Goal: Information Seeking & Learning: Learn about a topic

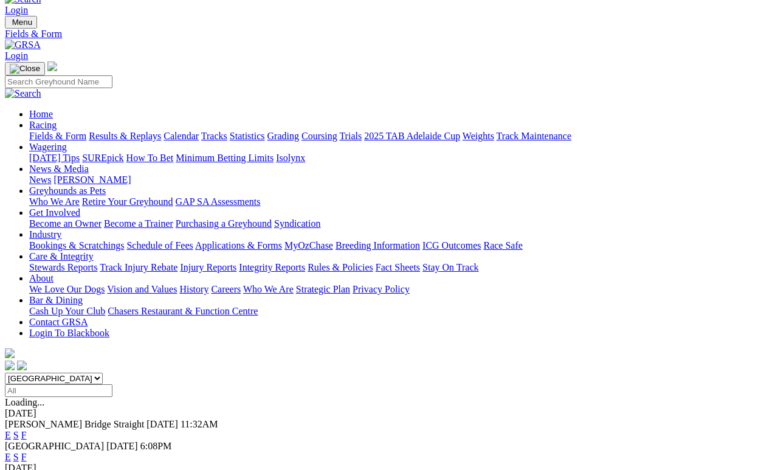
scroll to position [21, 0]
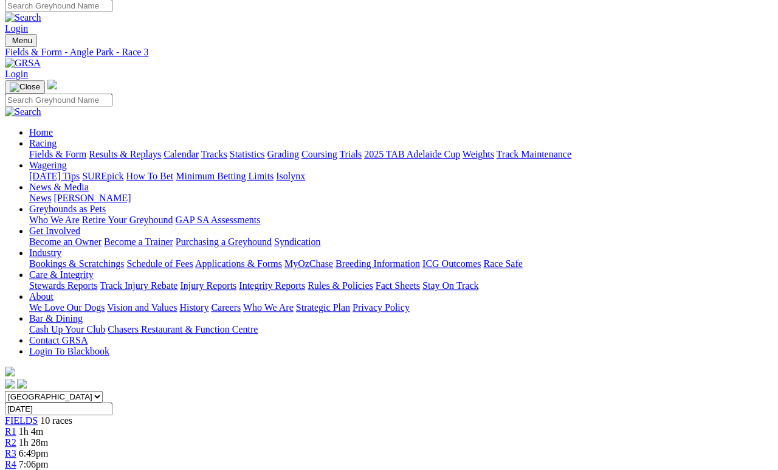
scroll to position [5, 0]
click at [70, 149] on link "Fields & Form" at bounding box center [57, 154] width 57 height 10
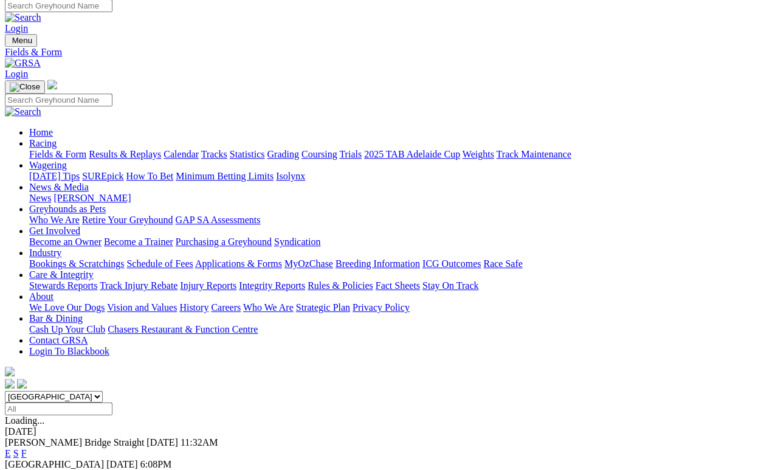
scroll to position [5, 0]
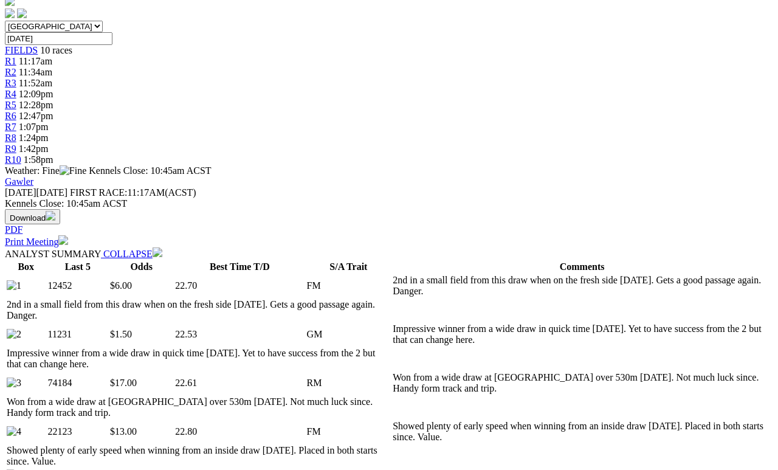
scroll to position [379, 0]
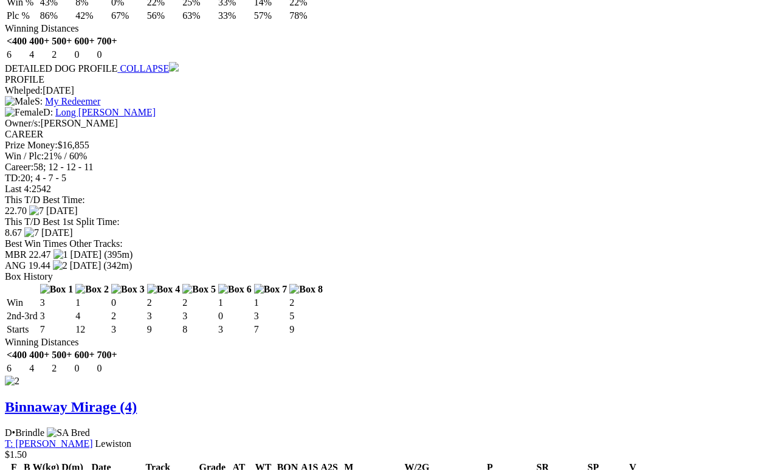
scroll to position [1484, 0]
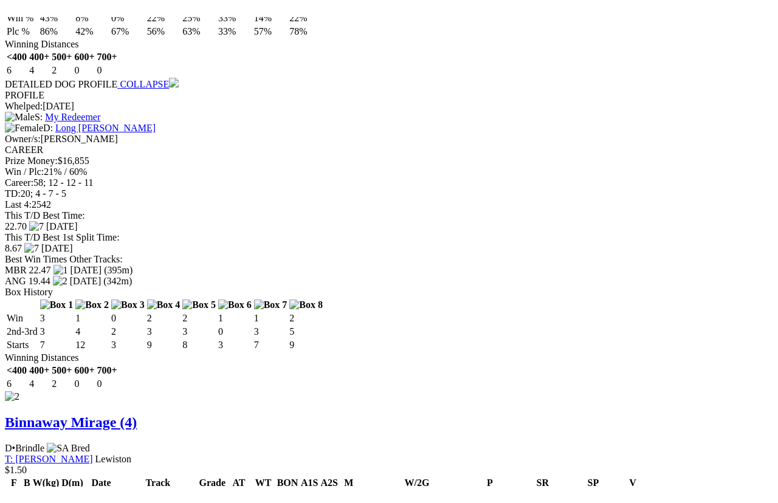
scroll to position [15, 0]
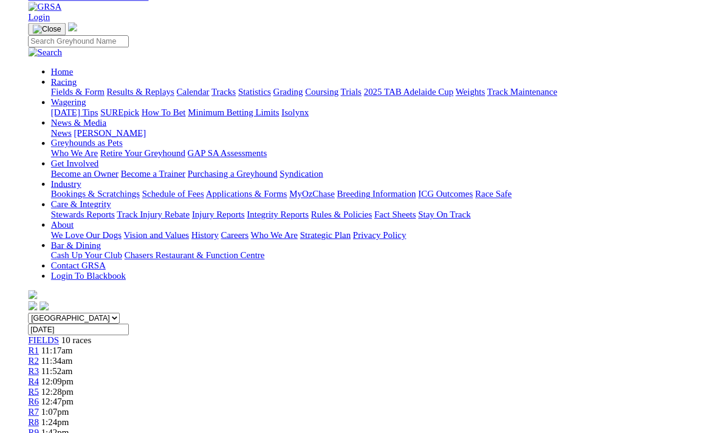
scroll to position [1500, 0]
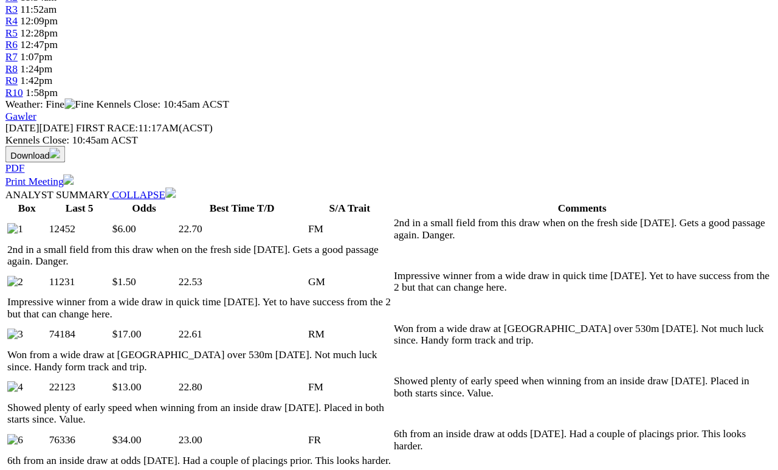
scroll to position [450, 0]
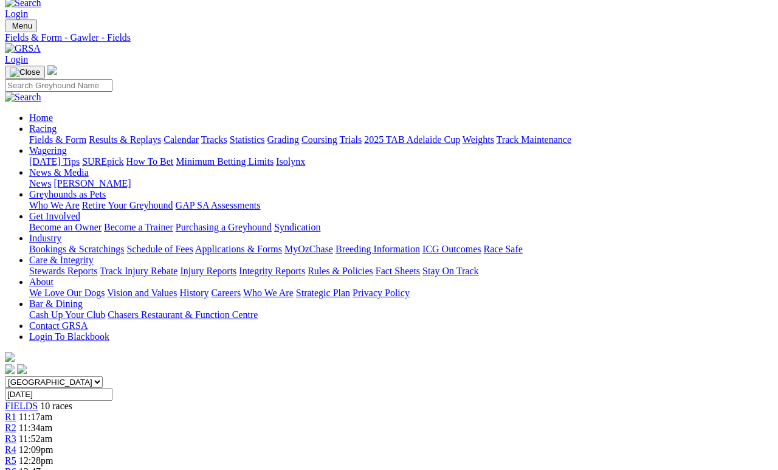
scroll to position [20, 0]
click at [49, 134] on link "Fields & Form" at bounding box center [57, 139] width 57 height 10
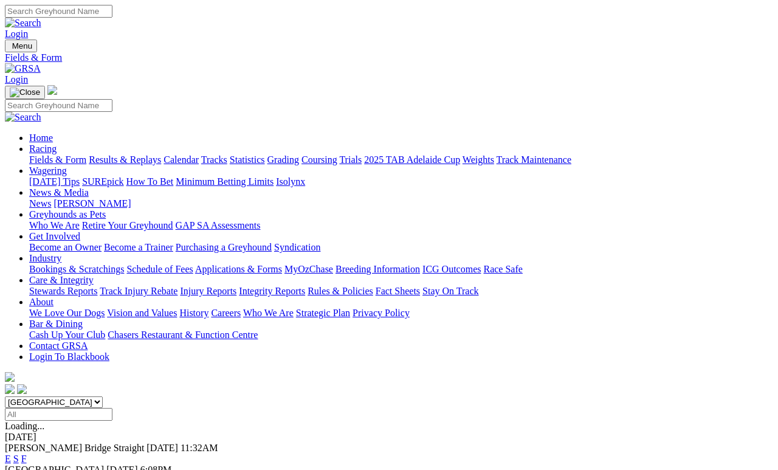
click at [89, 187] on link "News & Media" at bounding box center [59, 192] width 60 height 10
click at [51, 198] on link "News" at bounding box center [40, 203] width 22 height 10
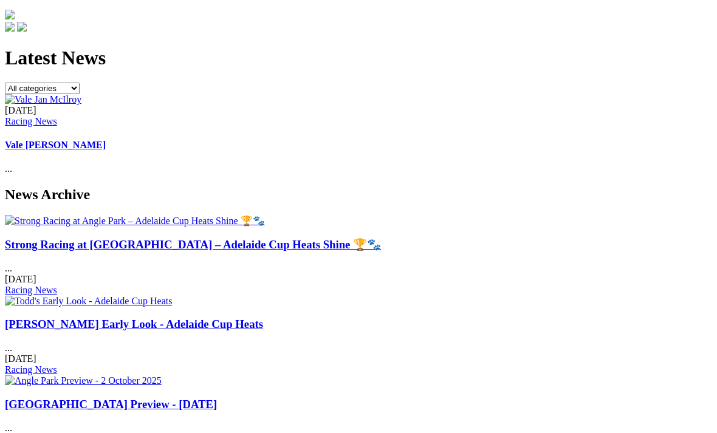
scroll to position [391, 0]
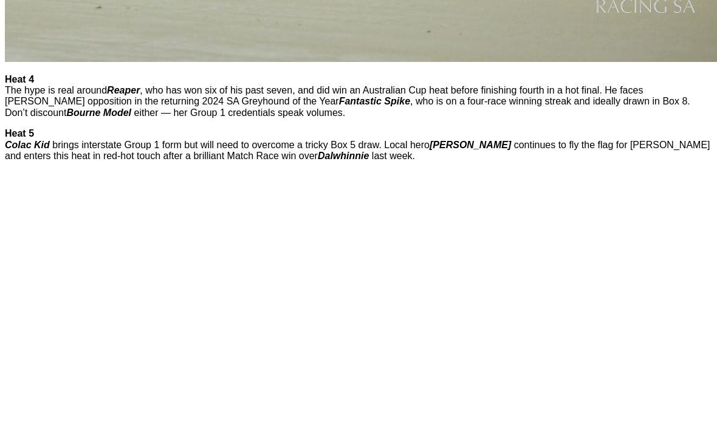
scroll to position [1118, 0]
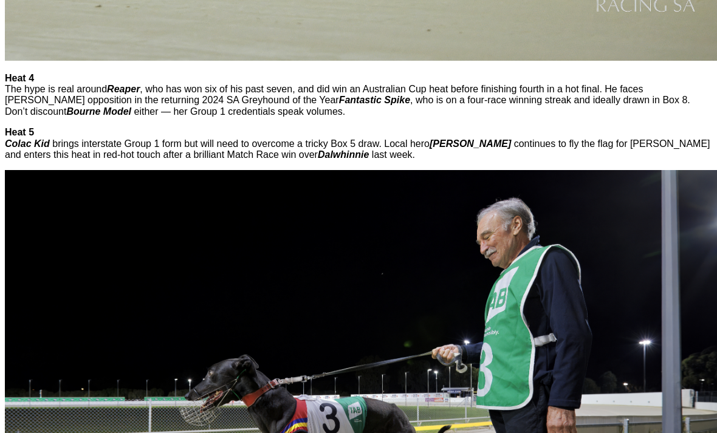
click at [677, 354] on img at bounding box center [369, 413] width 729 height 486
click at [669, 348] on img at bounding box center [369, 413] width 729 height 486
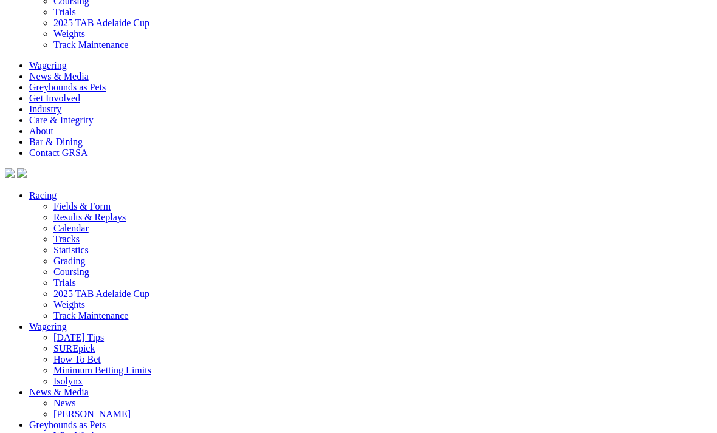
scroll to position [2022, 0]
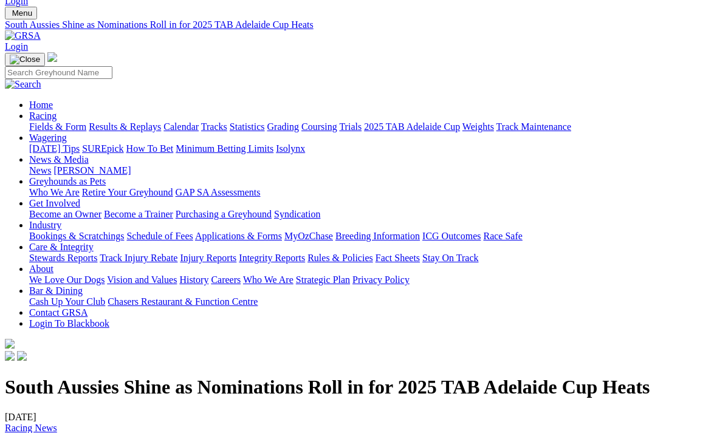
scroll to position [0, 0]
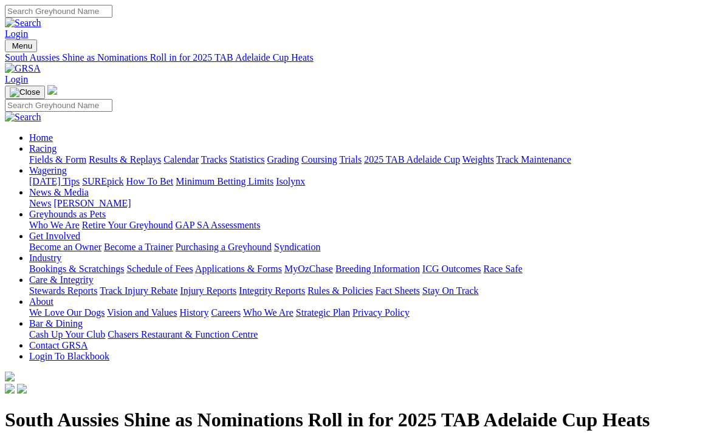
click at [57, 143] on link "Racing" at bounding box center [42, 148] width 27 height 10
click at [48, 154] on link "Fields & Form" at bounding box center [57, 159] width 57 height 10
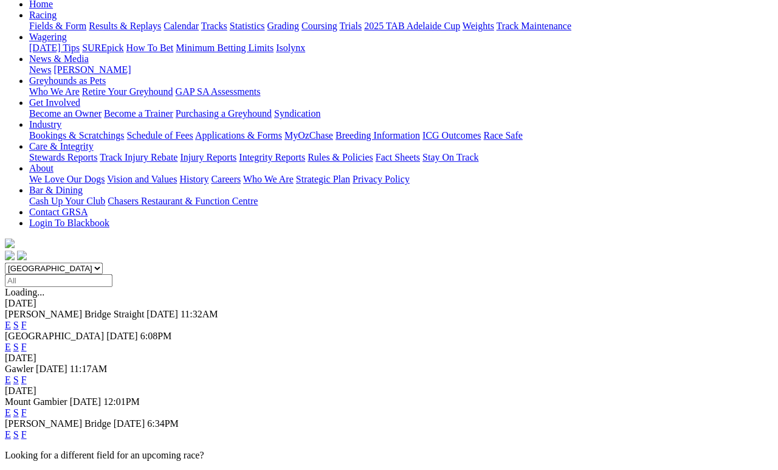
scroll to position [134, 0]
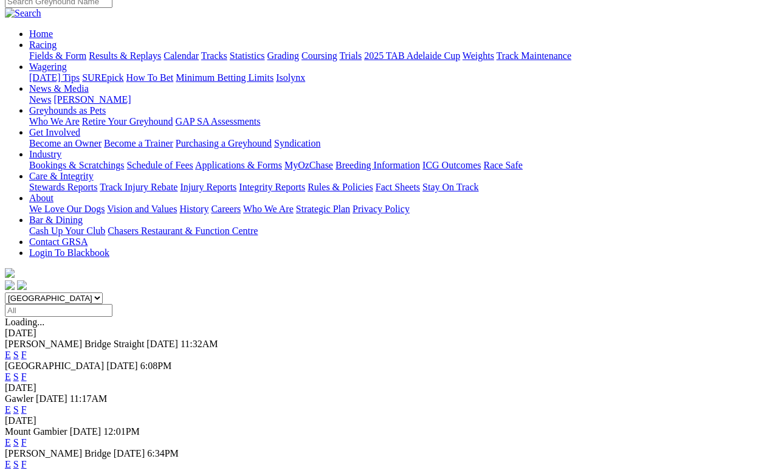
scroll to position [95, 0]
